Goal: Task Accomplishment & Management: Manage account settings

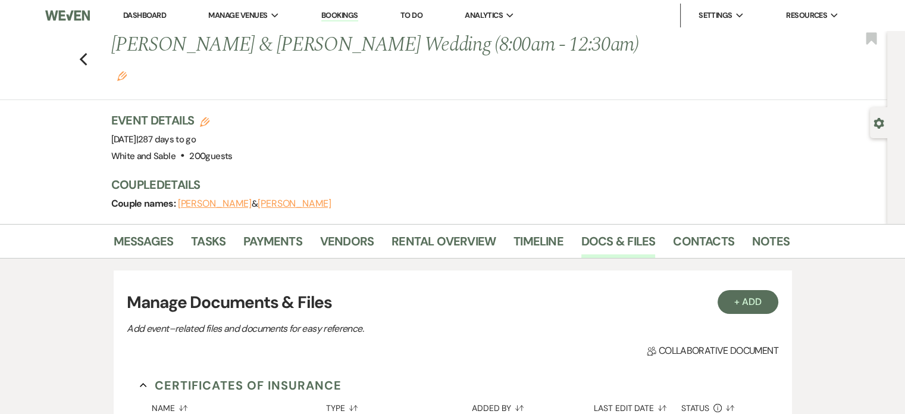
click at [146, 18] on link "Dashboard" at bounding box center [144, 15] width 43 height 10
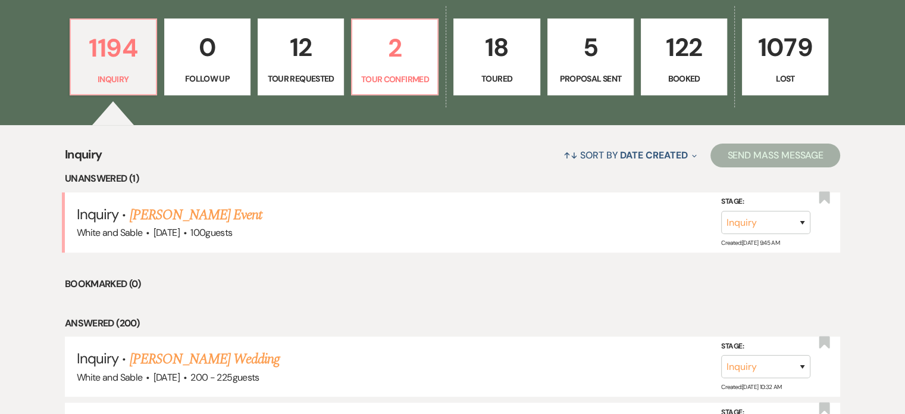
scroll to position [310, 0]
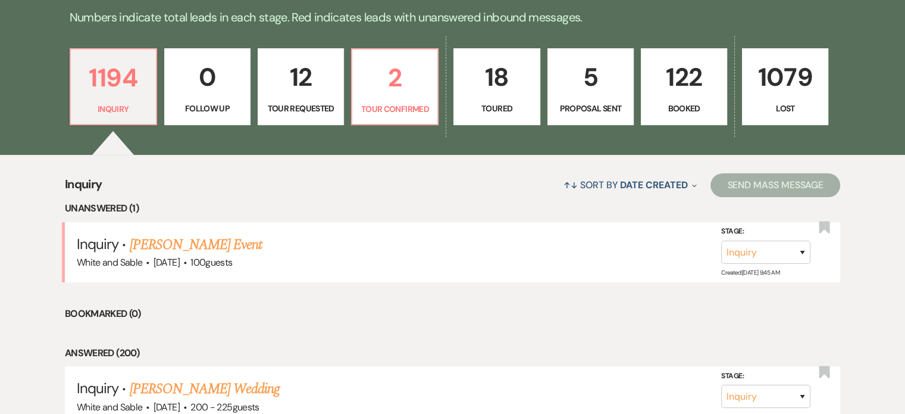
click at [705, 101] on link "122 Booked" at bounding box center [684, 86] width 86 height 77
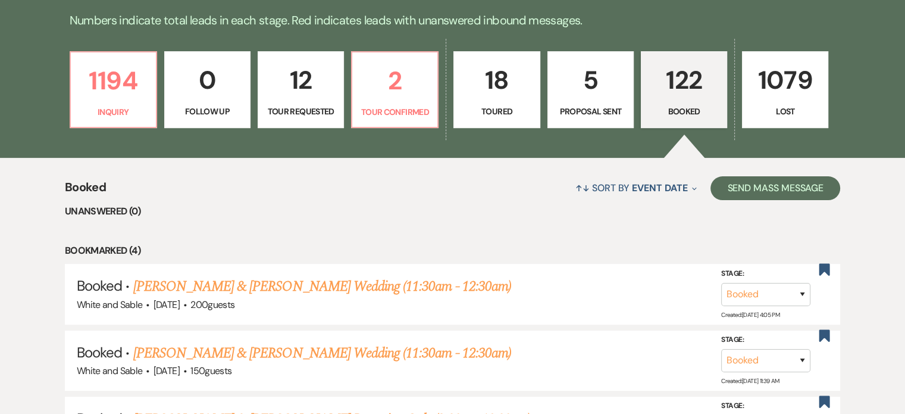
scroll to position [185, 0]
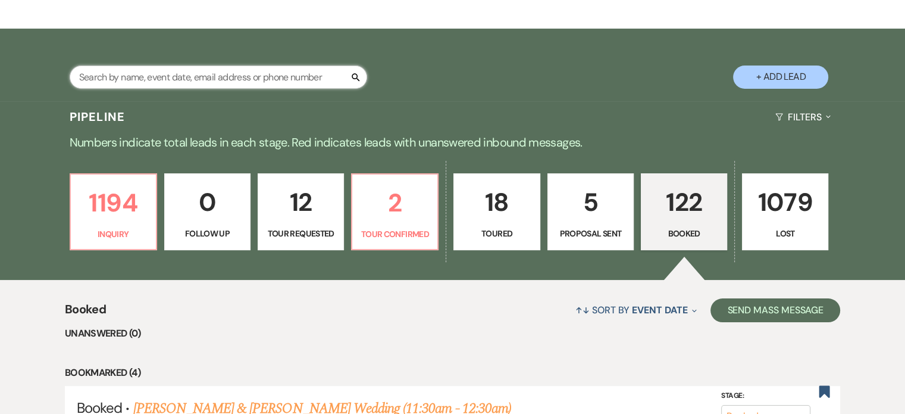
click at [292, 82] on input "text" at bounding box center [219, 76] width 298 height 23
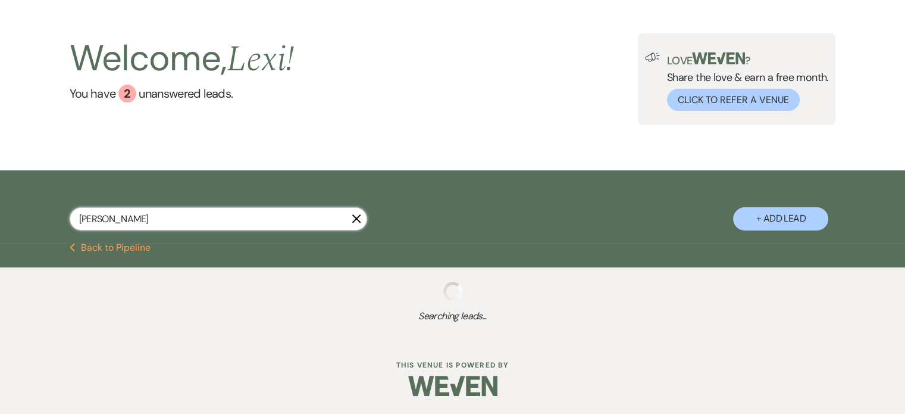
type input "rebeccab"
select select "8"
select select "5"
select select "8"
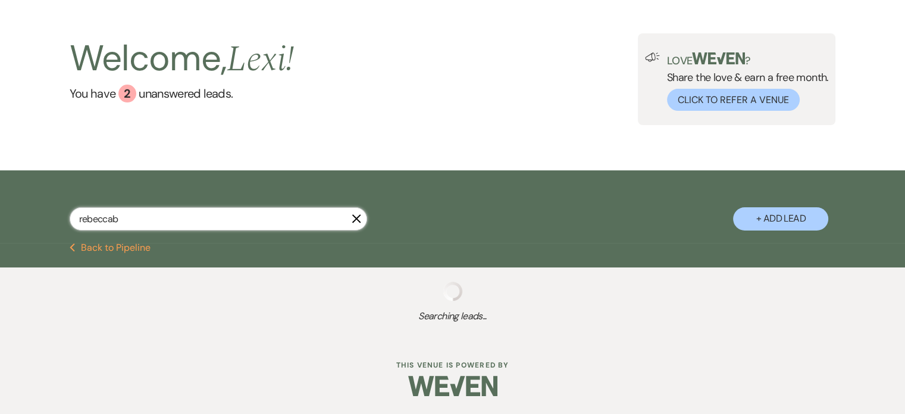
select select "5"
select select "8"
select select "5"
select select "8"
select select "2"
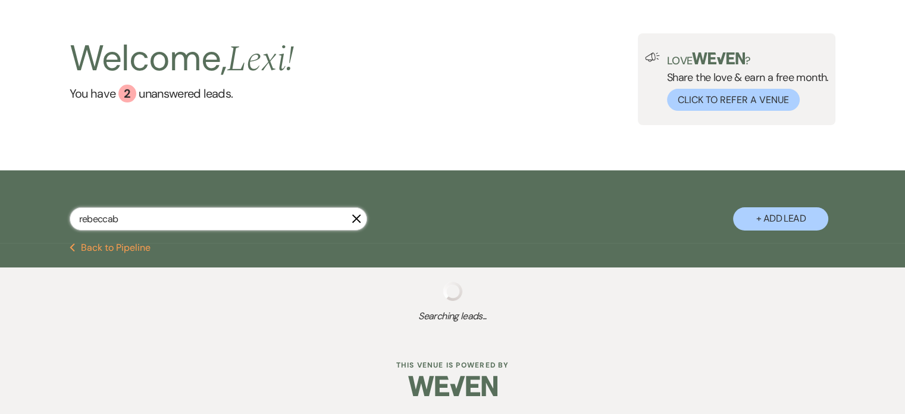
select select "8"
select select "2"
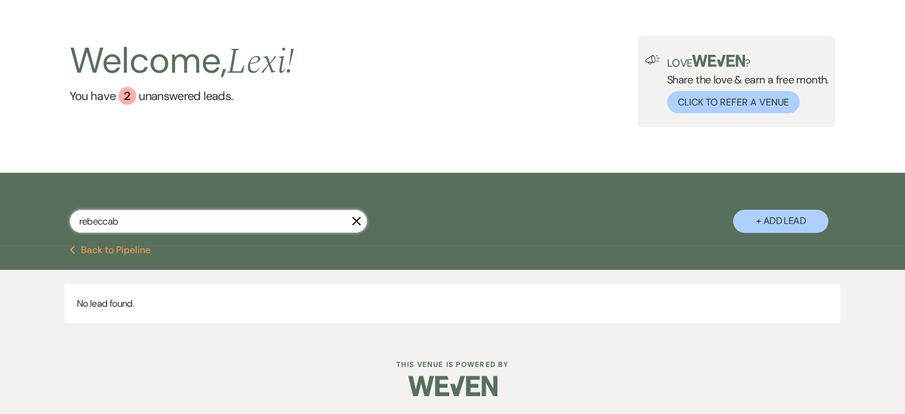
scroll to position [40, 0]
type input "[PERSON_NAME]"
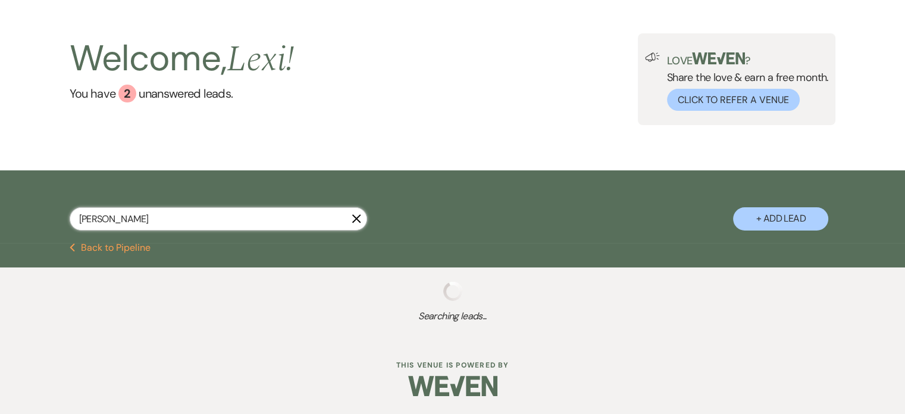
select select "8"
select select "5"
select select "8"
select select "5"
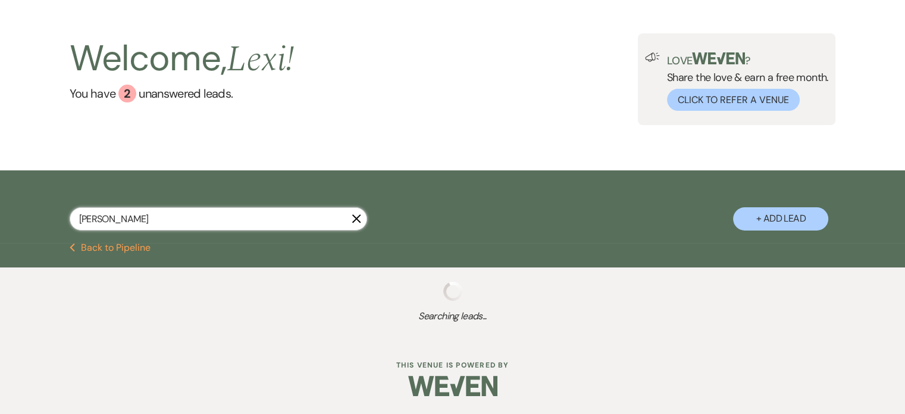
select select "8"
select select "5"
select select "8"
select select "2"
select select "8"
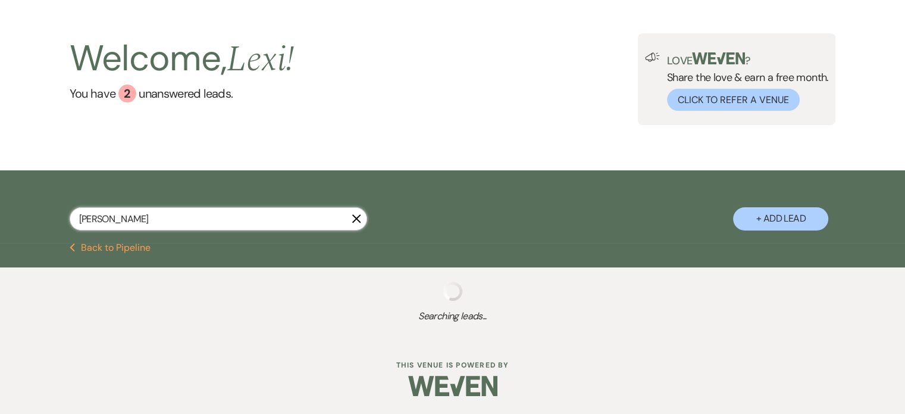
select select "2"
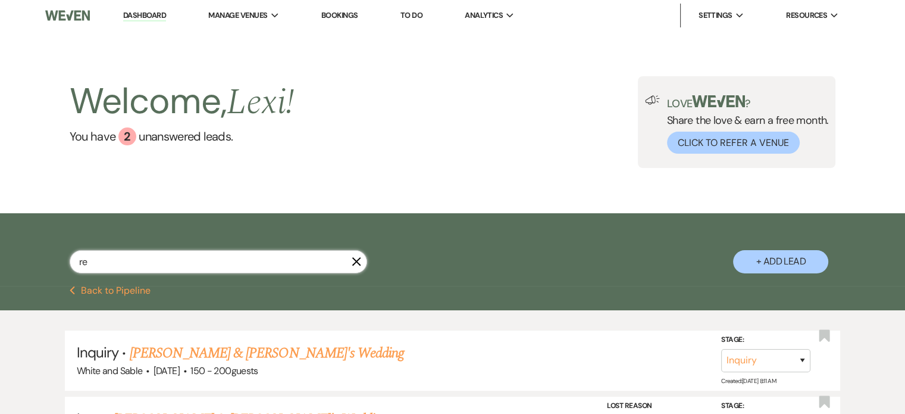
type input "r"
type input "[PERSON_NAME]"
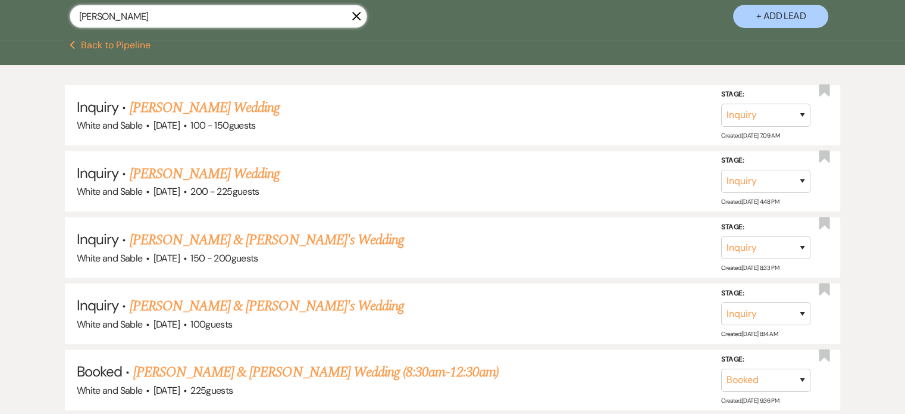
scroll to position [245, 0]
